Goal: Find specific page/section: Find specific page/section

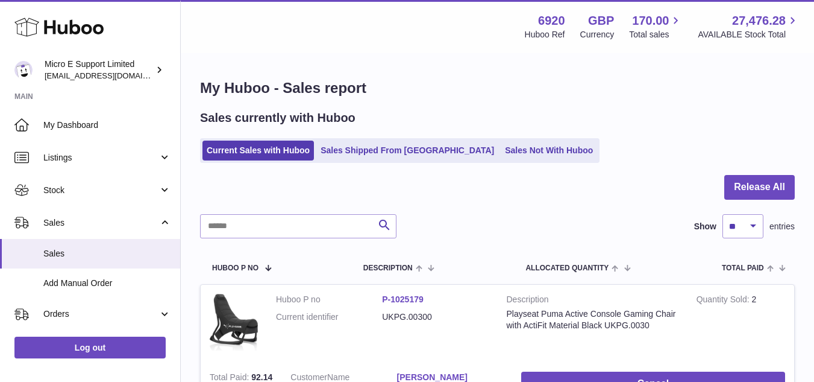
click at [590, 118] on div "Sales currently with Huboo" at bounding box center [497, 118] width 595 height 16
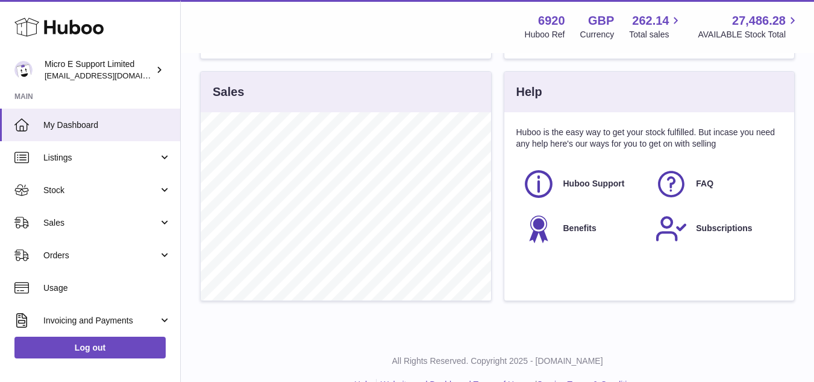
scroll to position [411, 0]
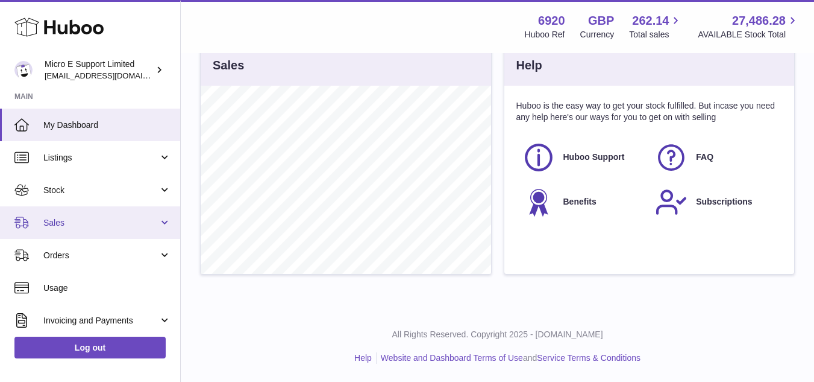
click at [134, 224] on span "Sales" at bounding box center [100, 222] width 115 height 11
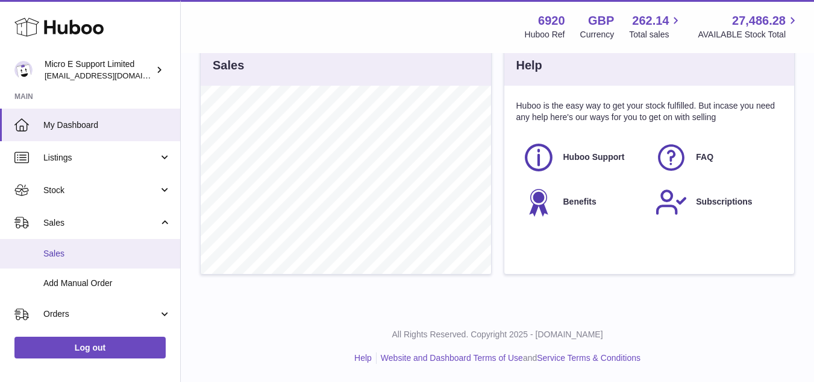
click at [64, 248] on span "Sales" at bounding box center [107, 253] width 128 height 11
